Goal: Transaction & Acquisition: Purchase product/service

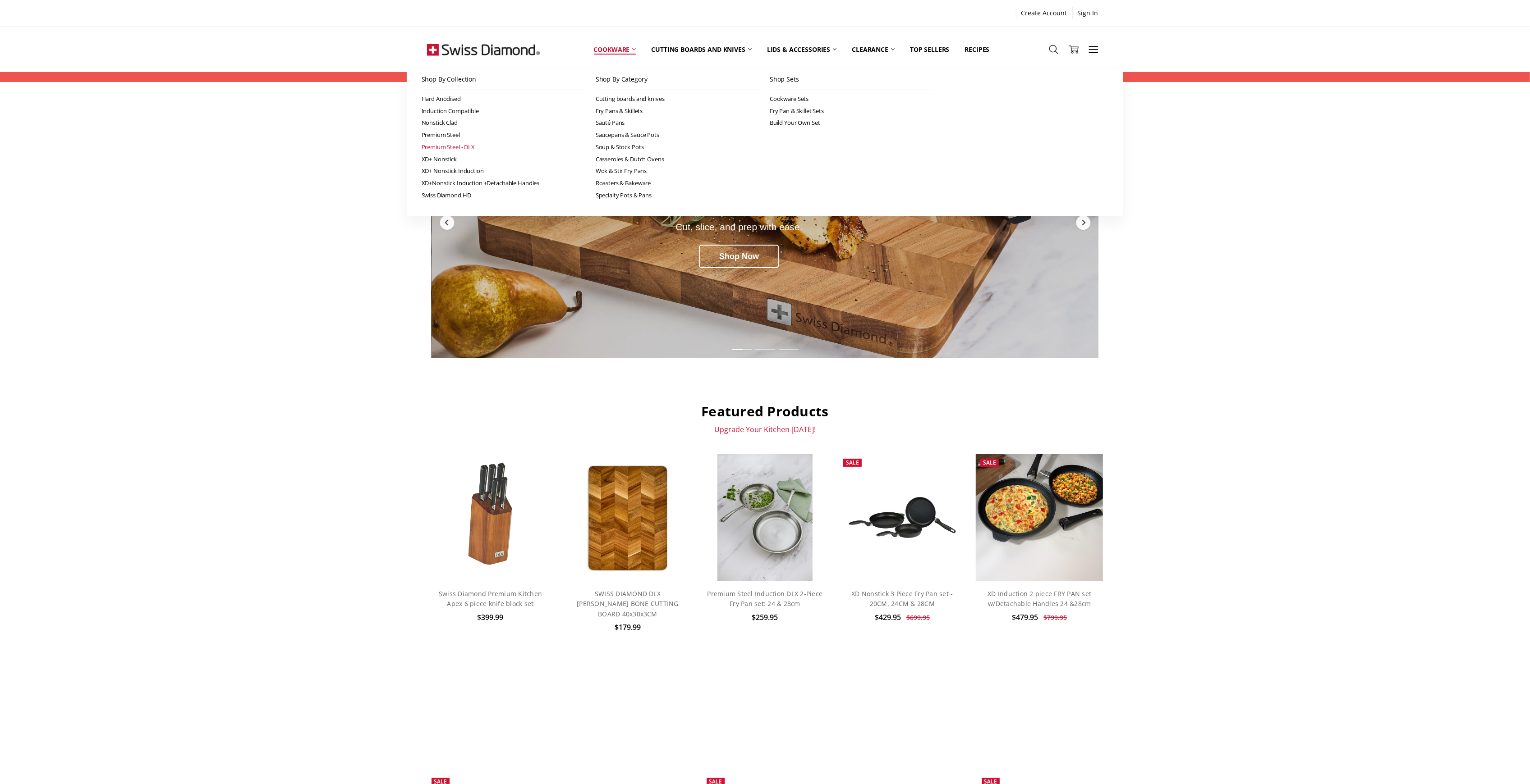
click at [459, 145] on link "Premium Steel - DLX" at bounding box center [504, 147] width 165 height 12
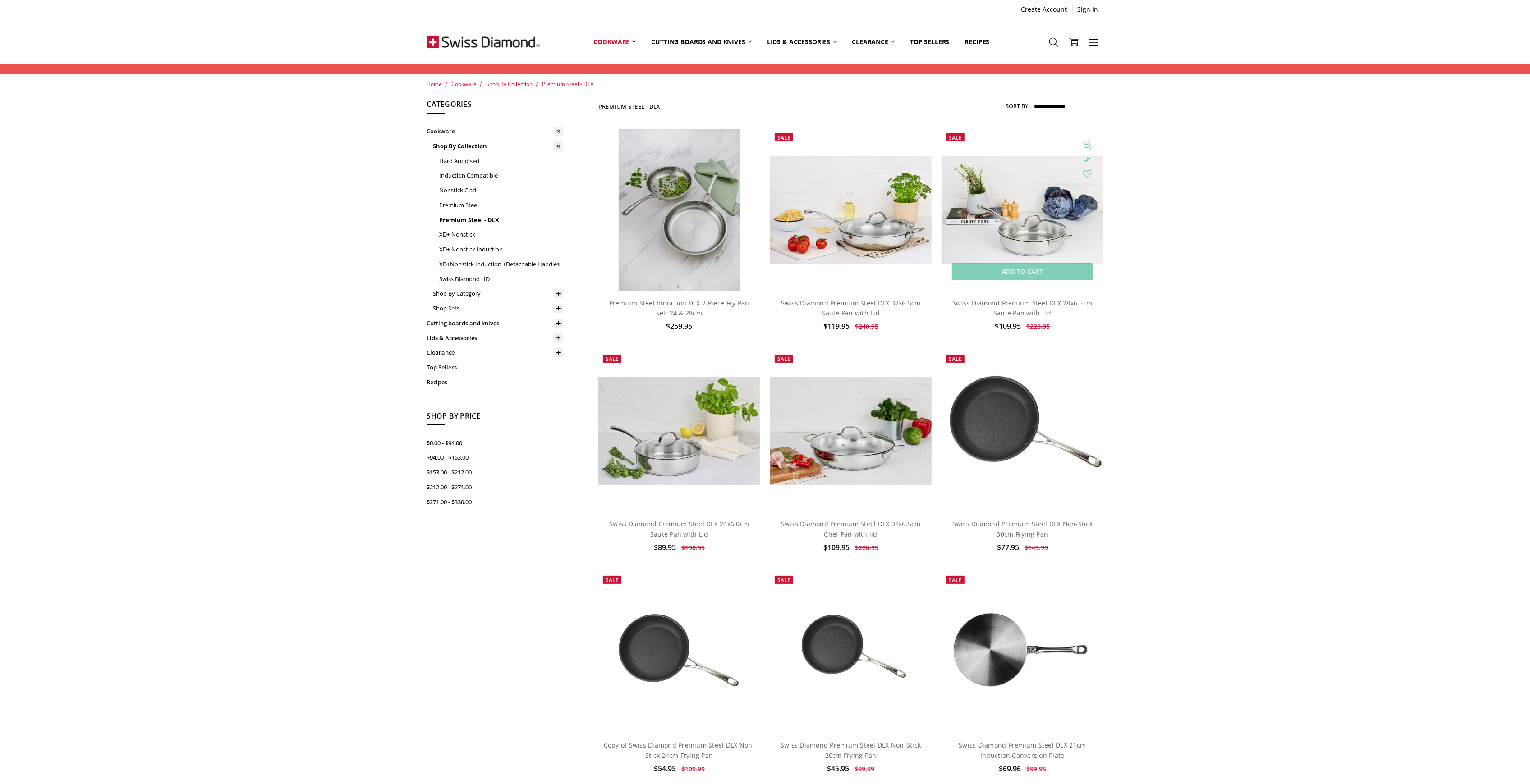
click at [1032, 233] on img at bounding box center [1022, 210] width 162 height 108
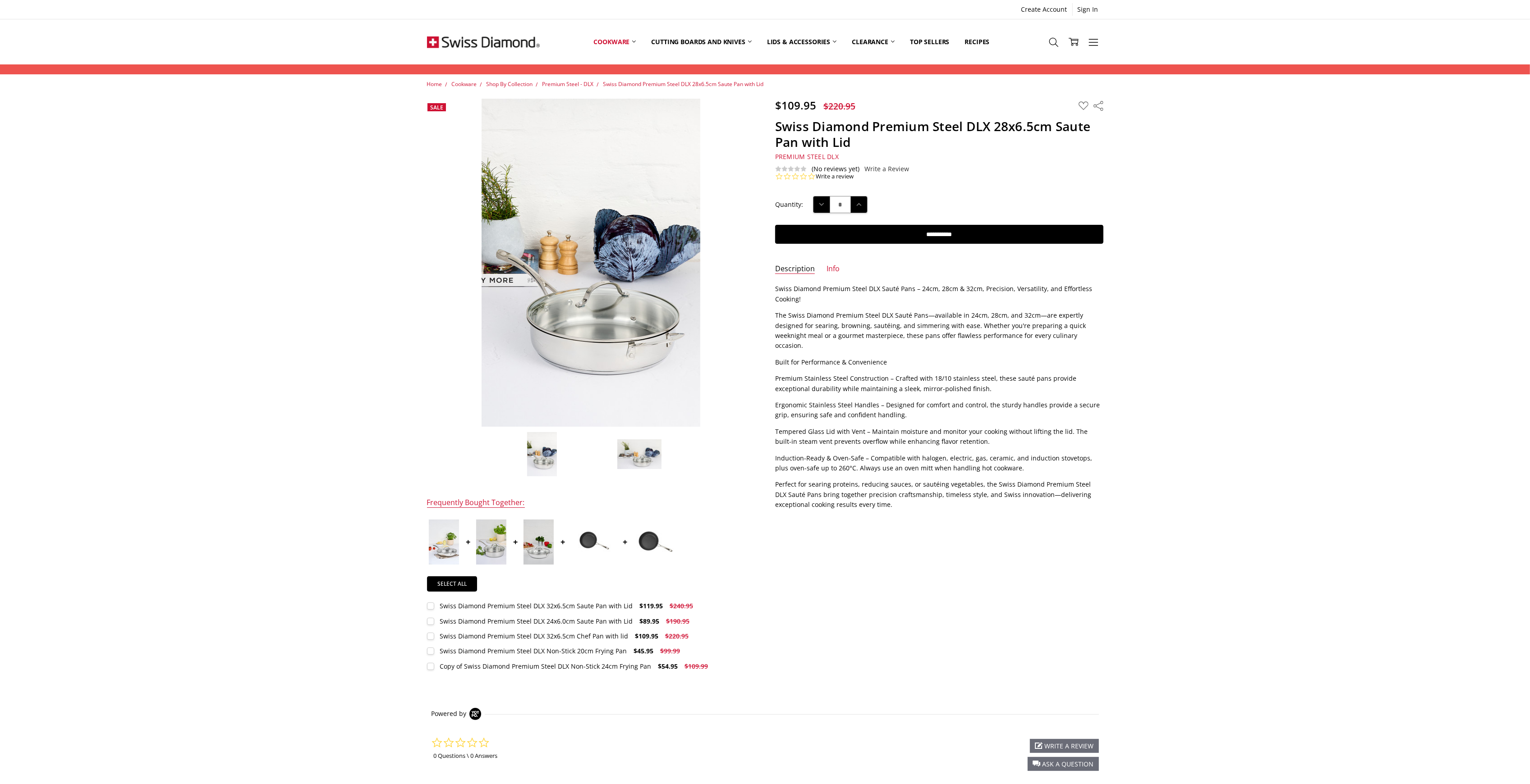
click at [1290, 548] on div "Home Cookware Shop By Collection Premium Steel - DLX Swiss Diamond Premium Stee…" at bounding box center [765, 468] width 1530 height 778
click at [1197, 619] on div "Home Cookware Shop By Collection Premium Steel - DLX Swiss Diamond Premium Stee…" at bounding box center [765, 468] width 1530 height 778
click at [1319, 594] on div "Home Cookware Shop By Collection Premium Steel - DLX Swiss Diamond Premium Stee…" at bounding box center [765, 468] width 1530 height 778
click at [829, 604] on div "$109.95 $220.95 MSRP: You save Add to Wish List" at bounding box center [764, 395] width 697 height 593
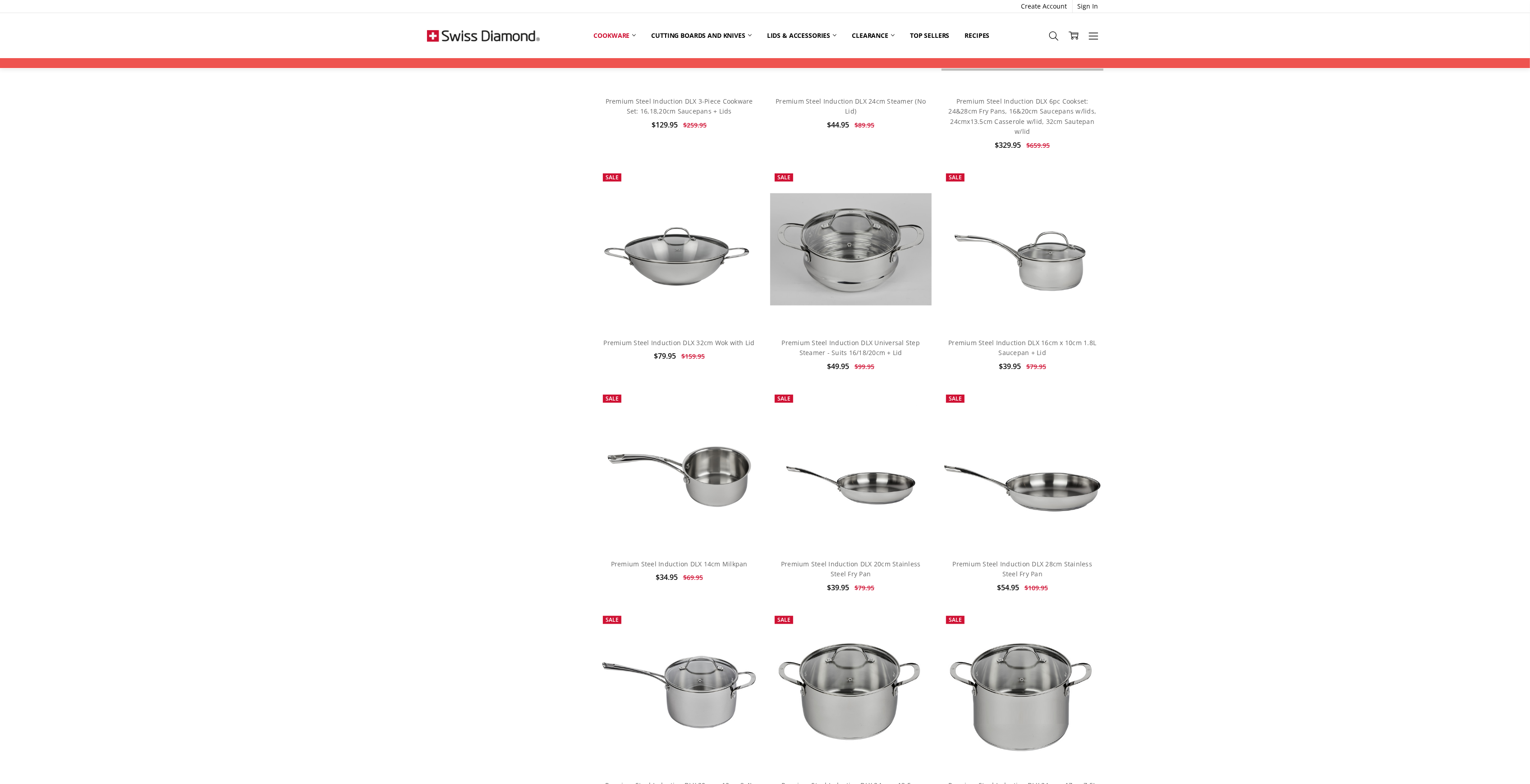
scroll to position [962, 0]
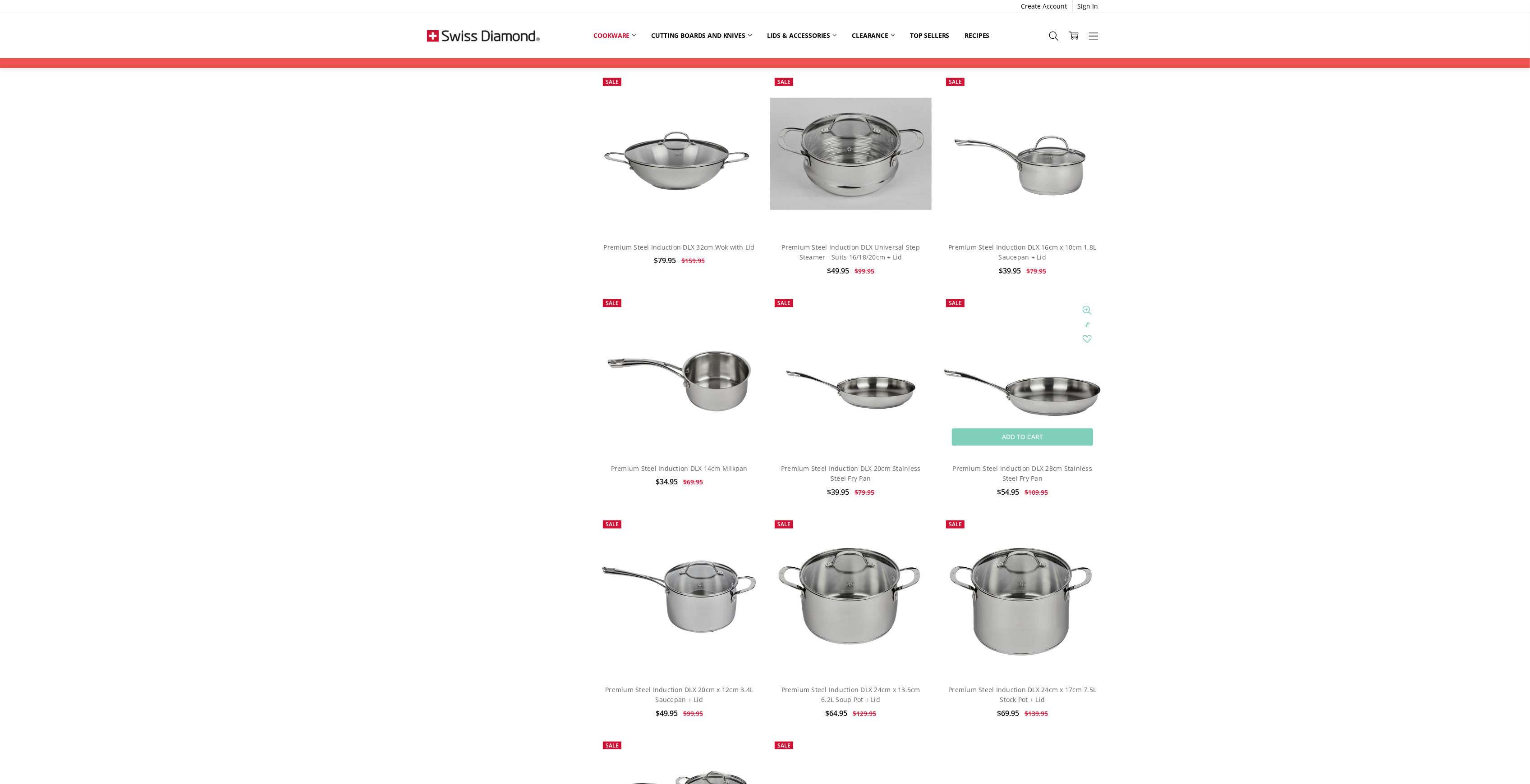
click at [1054, 409] on img at bounding box center [1022, 375] width 162 height 161
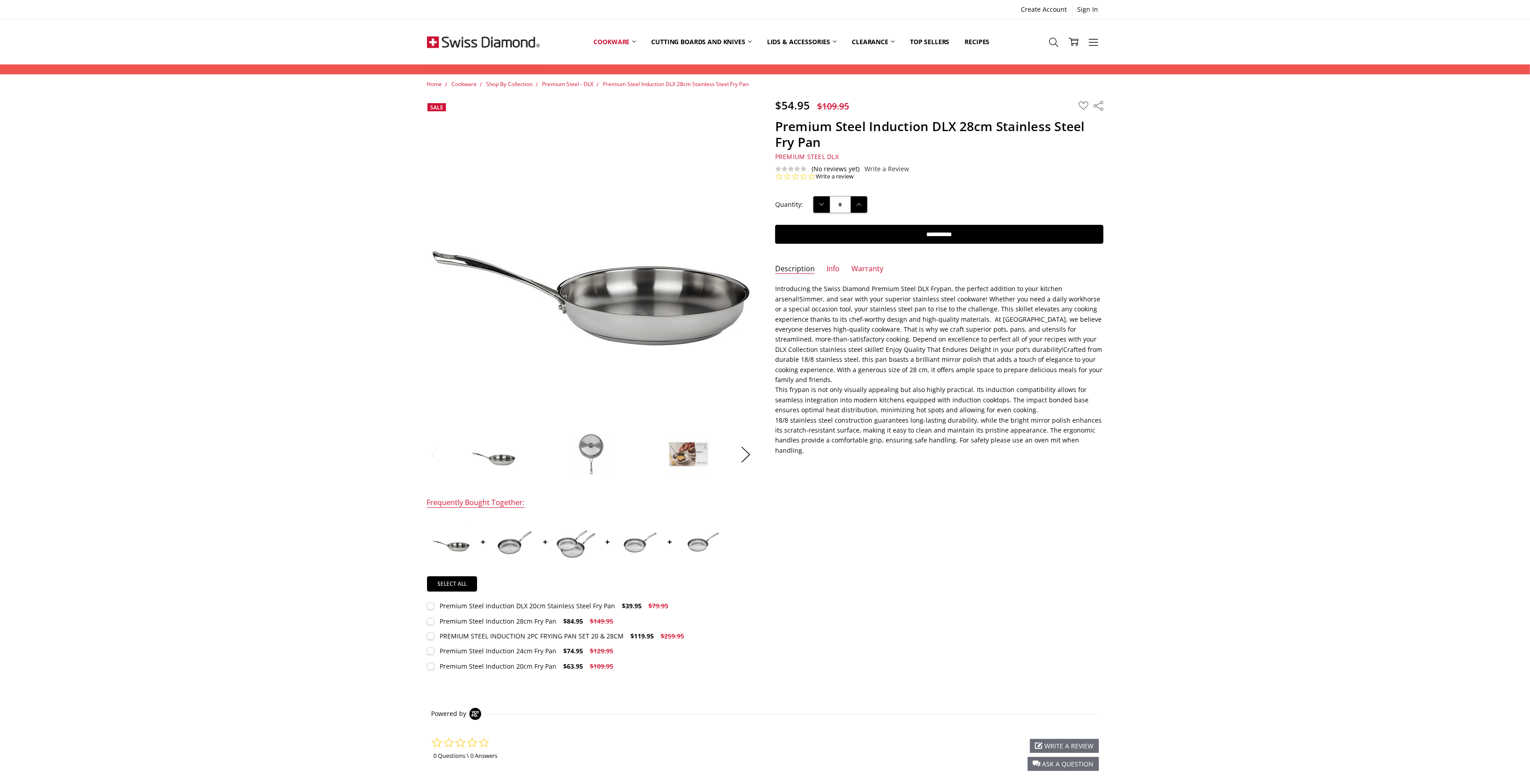
click at [1171, 564] on div "Home Cookware Shop By Collection Premium Steel - DLX Premium Steel Induction DL…" at bounding box center [765, 468] width 1530 height 778
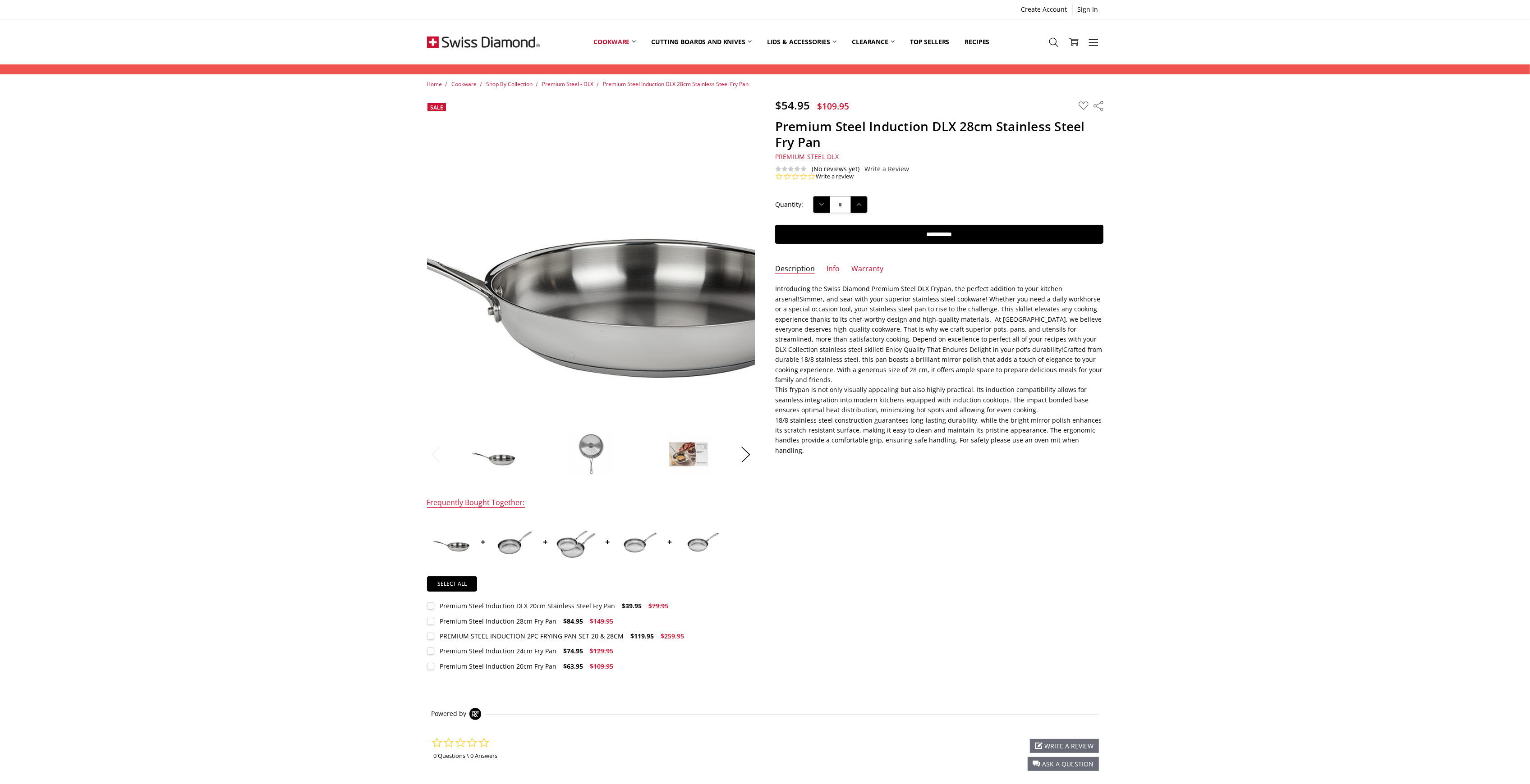
click at [652, 303] on img at bounding box center [545, 233] width 577 height 577
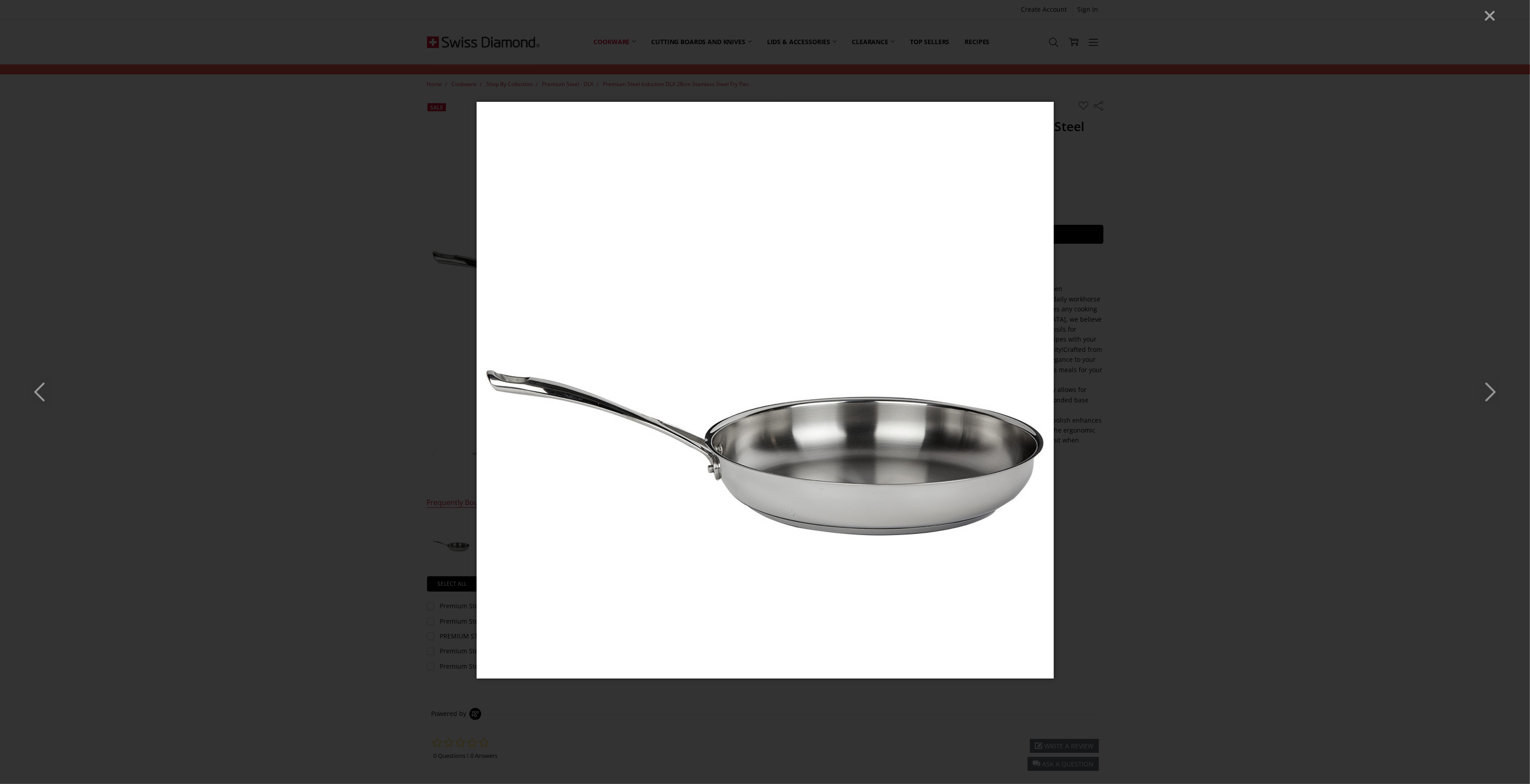
click at [1354, 693] on div at bounding box center [765, 392] width 1530 height 784
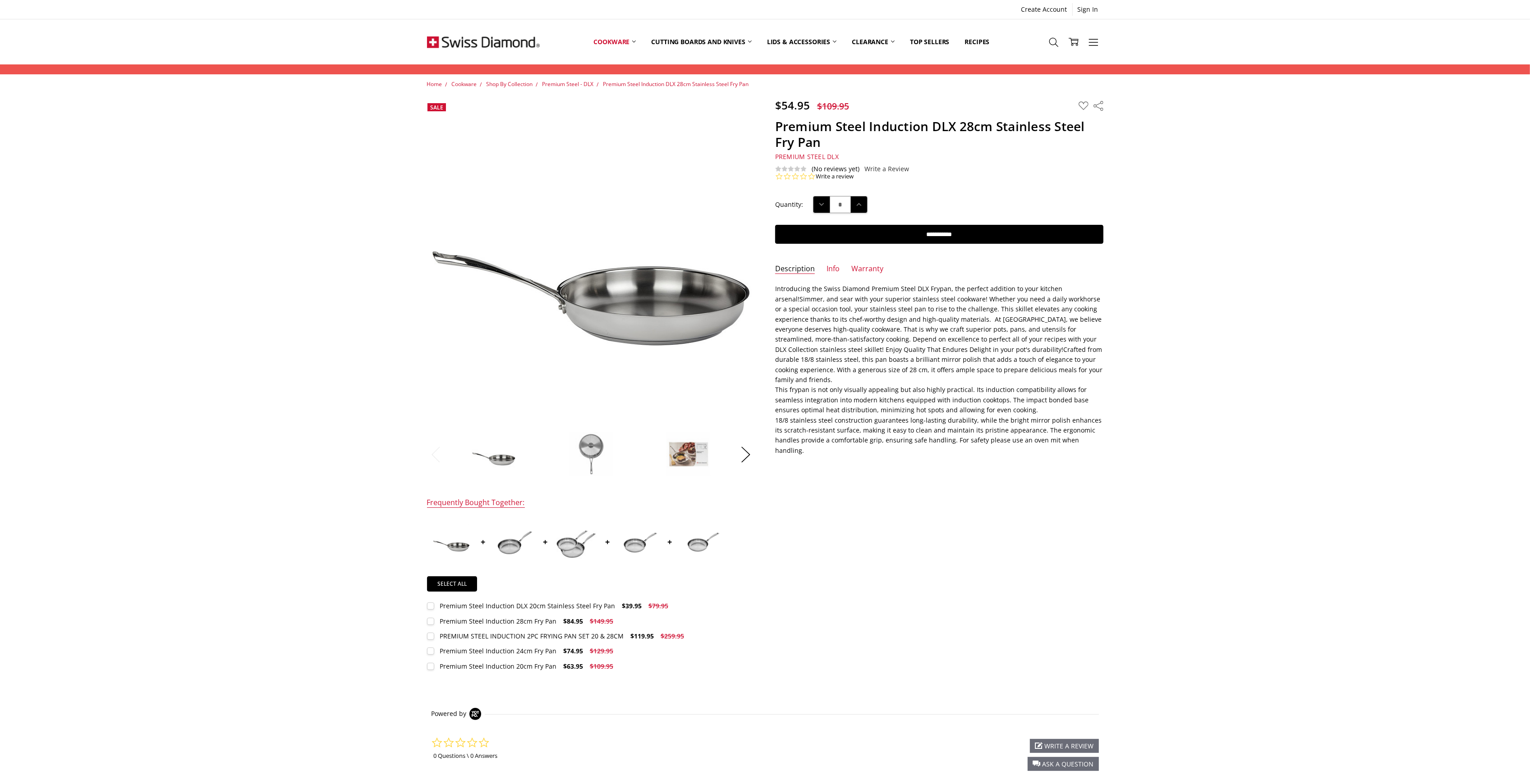
click at [1240, 624] on div "Home Cookware Shop By Collection Premium Steel - DLX Premium Steel Induction DL…" at bounding box center [765, 468] width 1530 height 778
click at [1346, 611] on div "Home Cookware Shop By Collection Premium Steel - DLX Premium Steel Induction DL…" at bounding box center [765, 468] width 1530 height 778
click at [988, 491] on div "$54.95 $109.95 MSRP: You save Add to Wish List" at bounding box center [764, 395] width 697 height 593
click at [1112, 540] on div "$54.95 $109.95 MSRP: You save Add to Wish List" at bounding box center [764, 395] width 697 height 593
click at [1234, 502] on div "Home Cookware Shop By Collection Premium Steel - DLX Premium Steel Induction DL…" at bounding box center [765, 468] width 1530 height 778
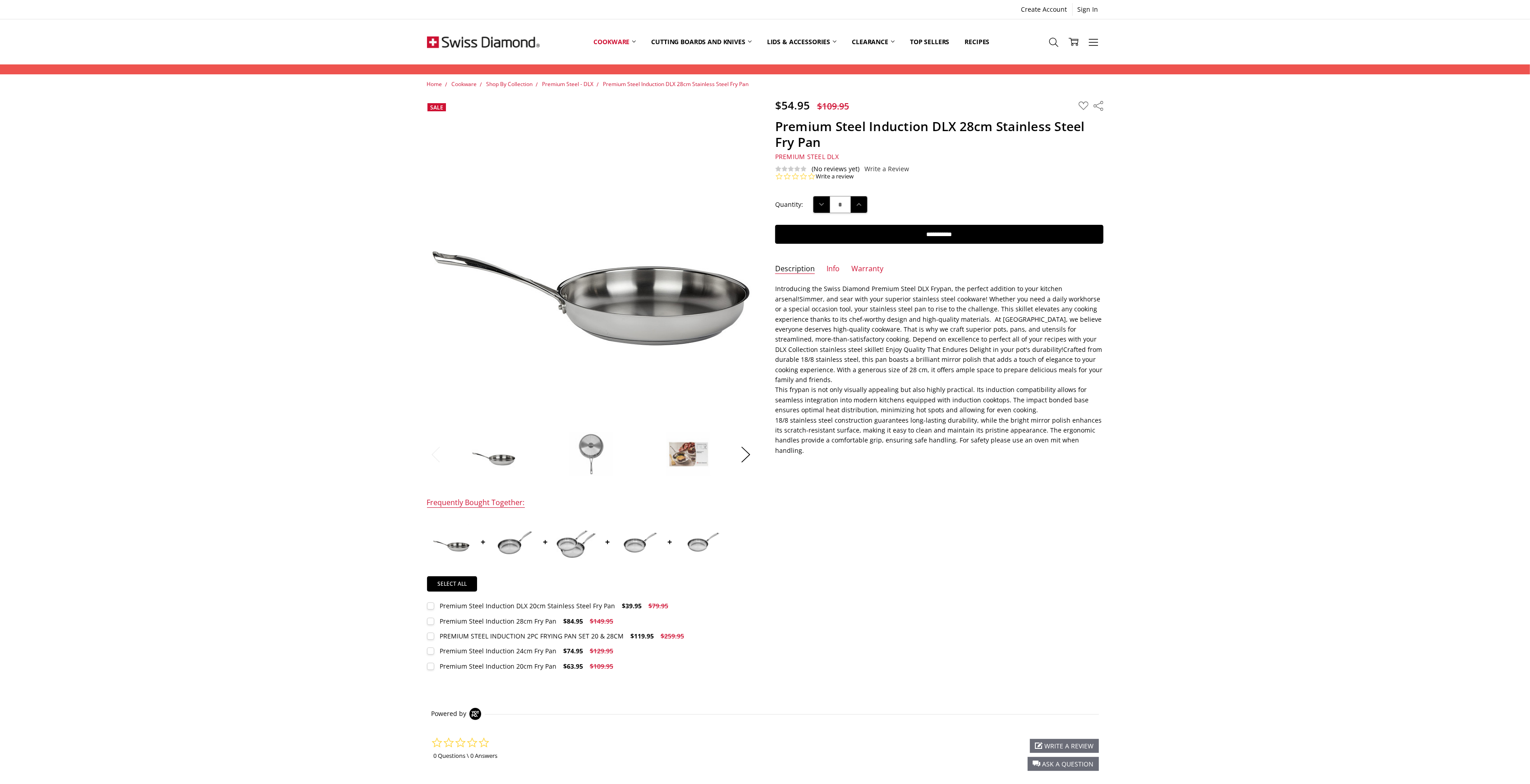
drag, startPoint x: 1301, startPoint y: 656, endPoint x: 1295, endPoint y: 656, distance: 6.0
click at [1301, 656] on div "Home Cookware Shop By Collection Premium Steel - DLX Premium Steel Induction DL…" at bounding box center [765, 468] width 1530 height 778
click at [1298, 527] on div "Home Cookware Shop By Collection Premium Steel - DLX Premium Steel Induction DL…" at bounding box center [765, 468] width 1530 height 778
click at [1271, 516] on div "Home Cookware Shop By Collection Premium Steel - DLX Premium Steel Induction DL…" at bounding box center [765, 468] width 1530 height 778
click at [1252, 553] on div "Home Cookware Shop By Collection Premium Steel - DLX Premium Steel Induction DL…" at bounding box center [765, 468] width 1530 height 778
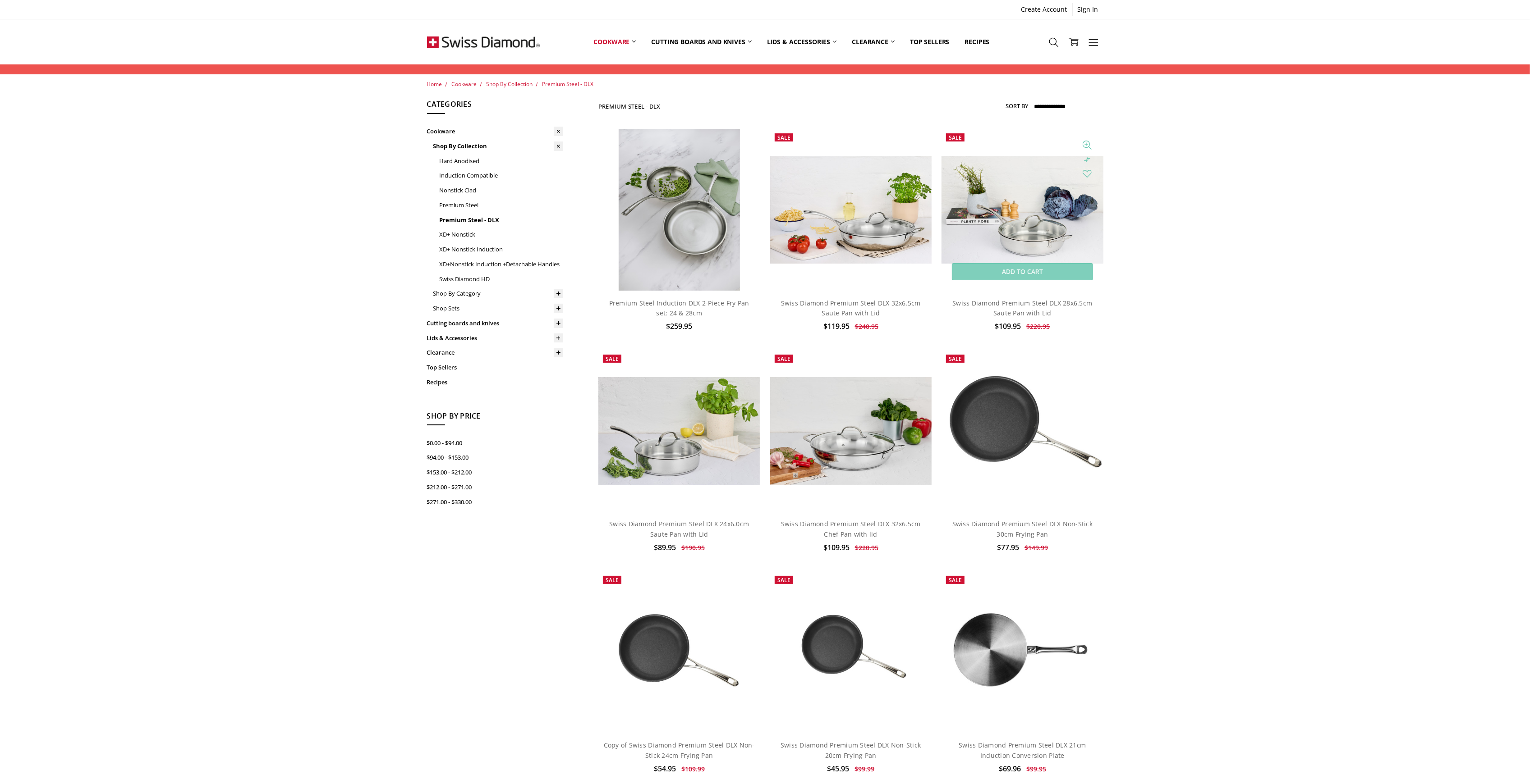
click at [1024, 194] on img at bounding box center [1022, 210] width 162 height 108
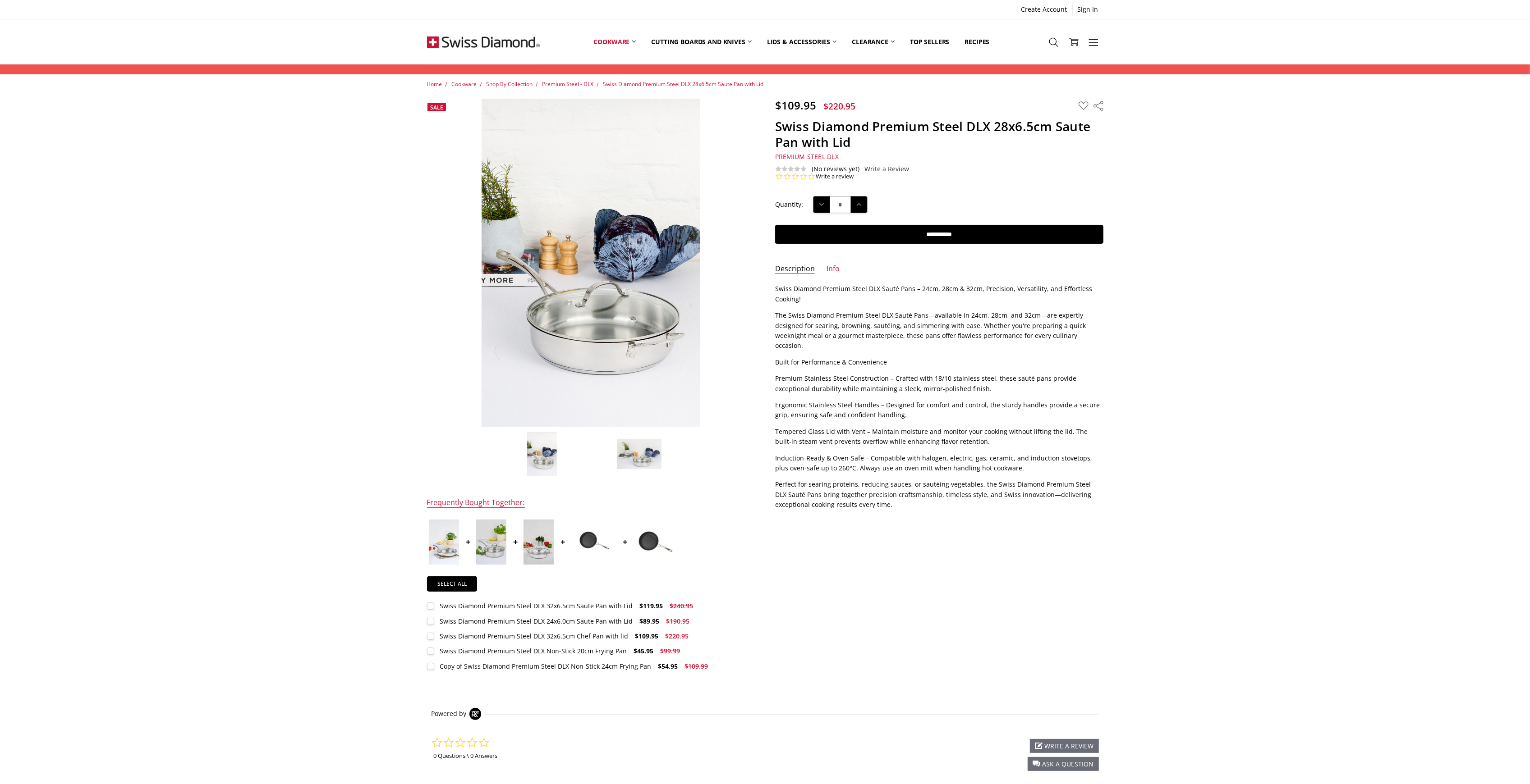
click at [1187, 643] on div "Home Cookware Shop By Collection Premium Steel - DLX Swiss Diamond Premium Stee…" at bounding box center [765, 468] width 1530 height 778
drag, startPoint x: 1337, startPoint y: 606, endPoint x: 1305, endPoint y: 606, distance: 32.0
click at [1337, 606] on div "Home Cookware Shop By Collection Premium Steel - DLX Swiss Diamond Premium Stee…" at bounding box center [765, 468] width 1530 height 778
drag, startPoint x: 937, startPoint y: 642, endPoint x: 849, endPoint y: 608, distance: 94.3
click at [937, 642] on div "$109.95 $220.95 MSRP: You save Add to Wish List" at bounding box center [764, 395] width 697 height 593
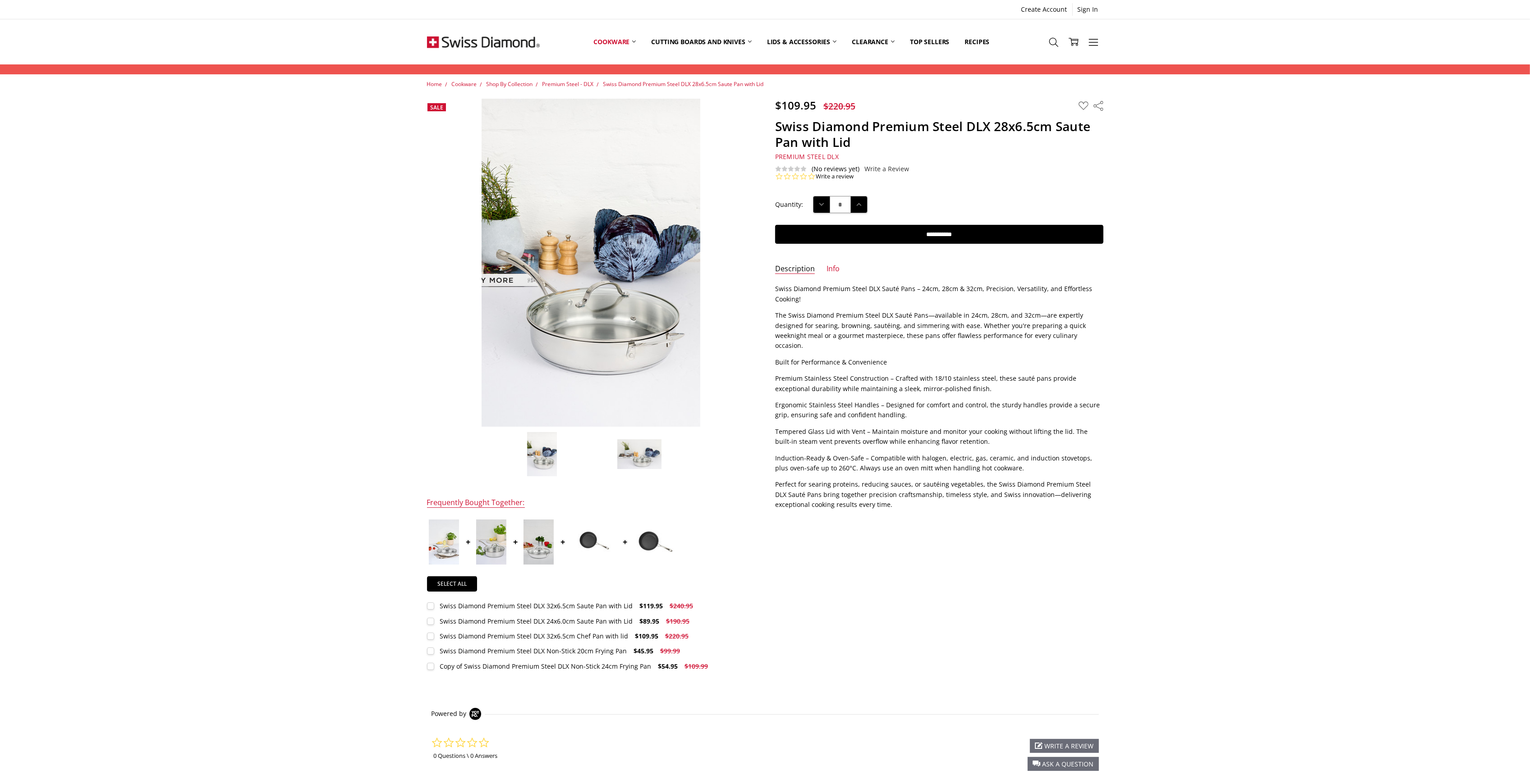
click at [927, 515] on div "$109.95 $220.95 MSRP: You save Add to Wish List" at bounding box center [764, 395] width 697 height 593
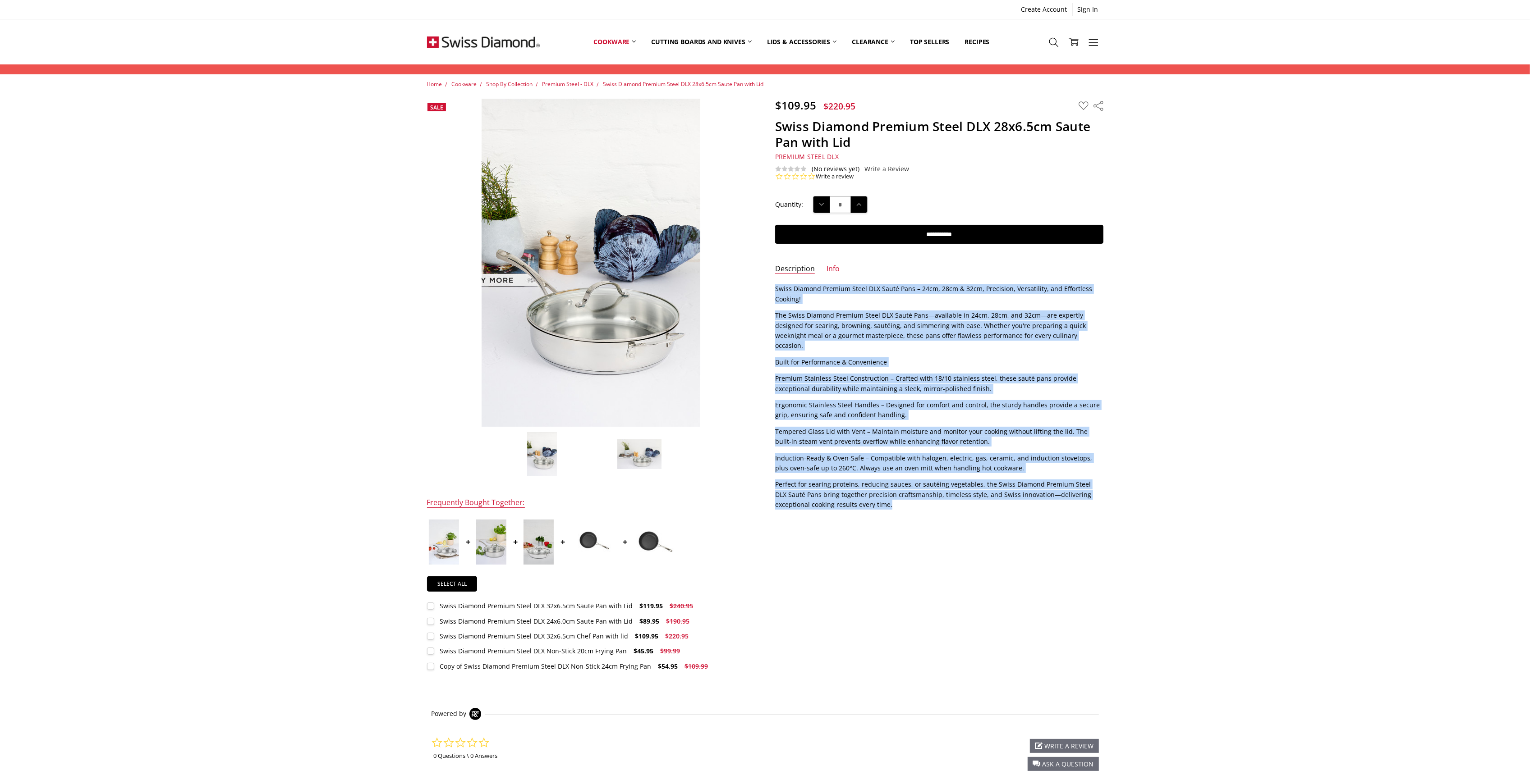
drag, startPoint x: 831, startPoint y: 473, endPoint x: 773, endPoint y: 291, distance: 191.0
click at [773, 291] on section "Description Swiss Diamond Premium Steel DLX Sauté Pans – 24cm, 28cm & 32cm, Pre…" at bounding box center [939, 400] width 348 height 232
copy div "Lorem Ipsumdo Sitamet Conse ADI Elits Doei – 15te, 26in & 88ut, Laboreetd, Magn…"
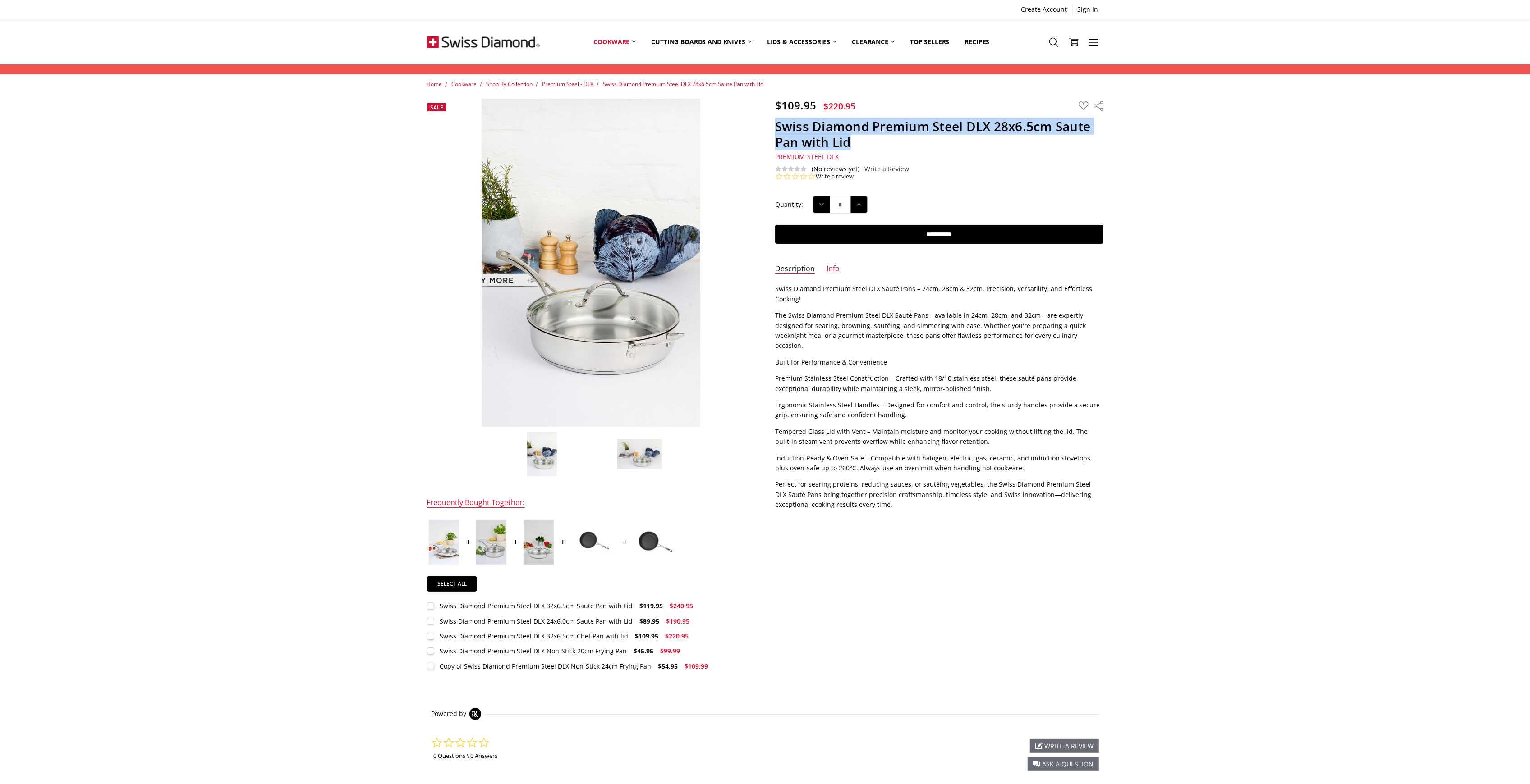
drag, startPoint x: 778, startPoint y: 127, endPoint x: 949, endPoint y: 143, distance: 171.7
click at [949, 143] on h1 "Swiss Diamond Premium Steel DLX 28x6.5cm Saute Pan with Lid" at bounding box center [939, 134] width 329 height 31
copy h1 "Swiss Diamond Premium Steel DLX 28x6.5cm Saute Pan with Lid"
